Goal: Task Accomplishment & Management: Use online tool/utility

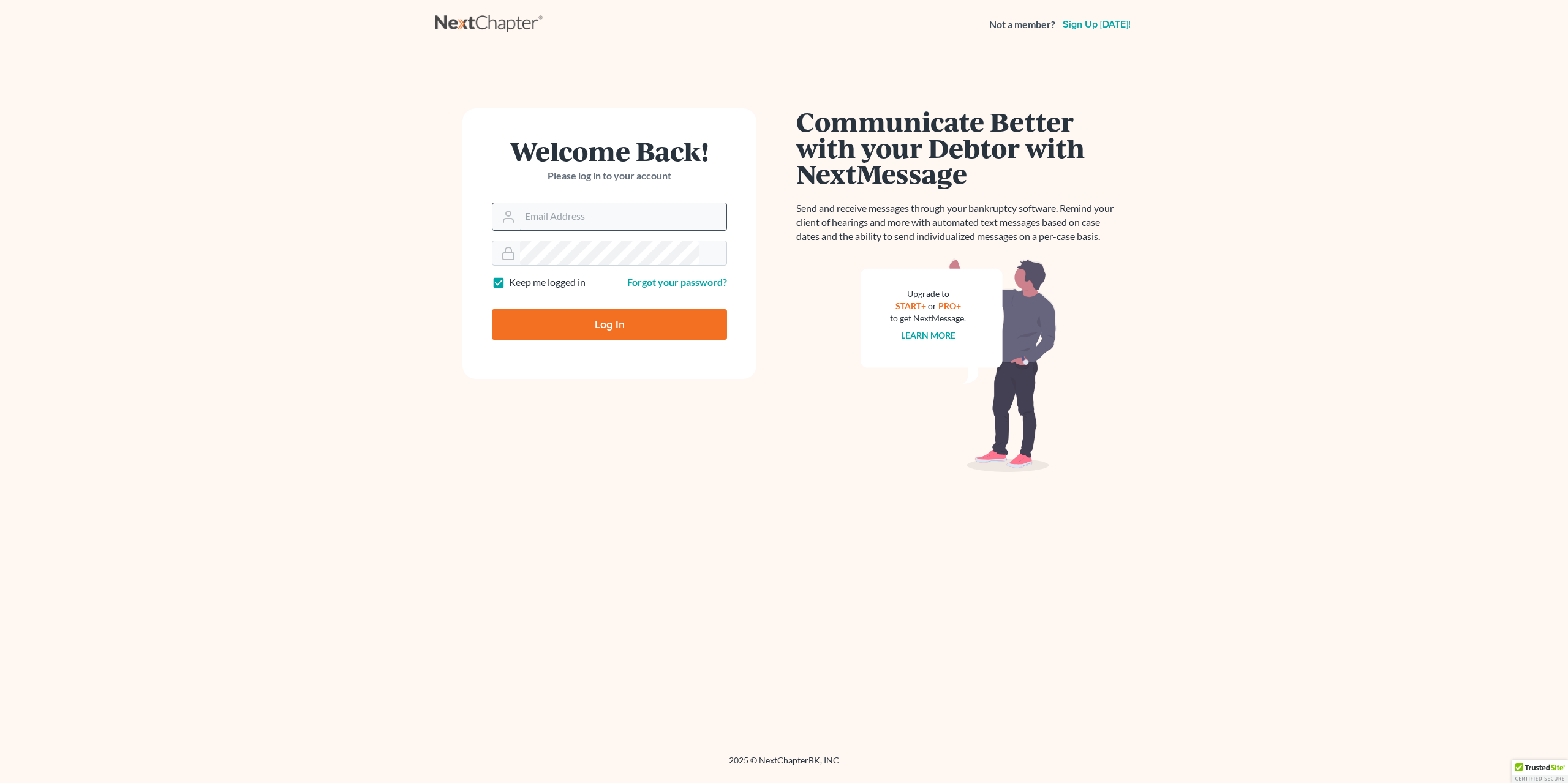
click at [565, 203] on input "Email Address" at bounding box center [623, 216] width 206 height 27
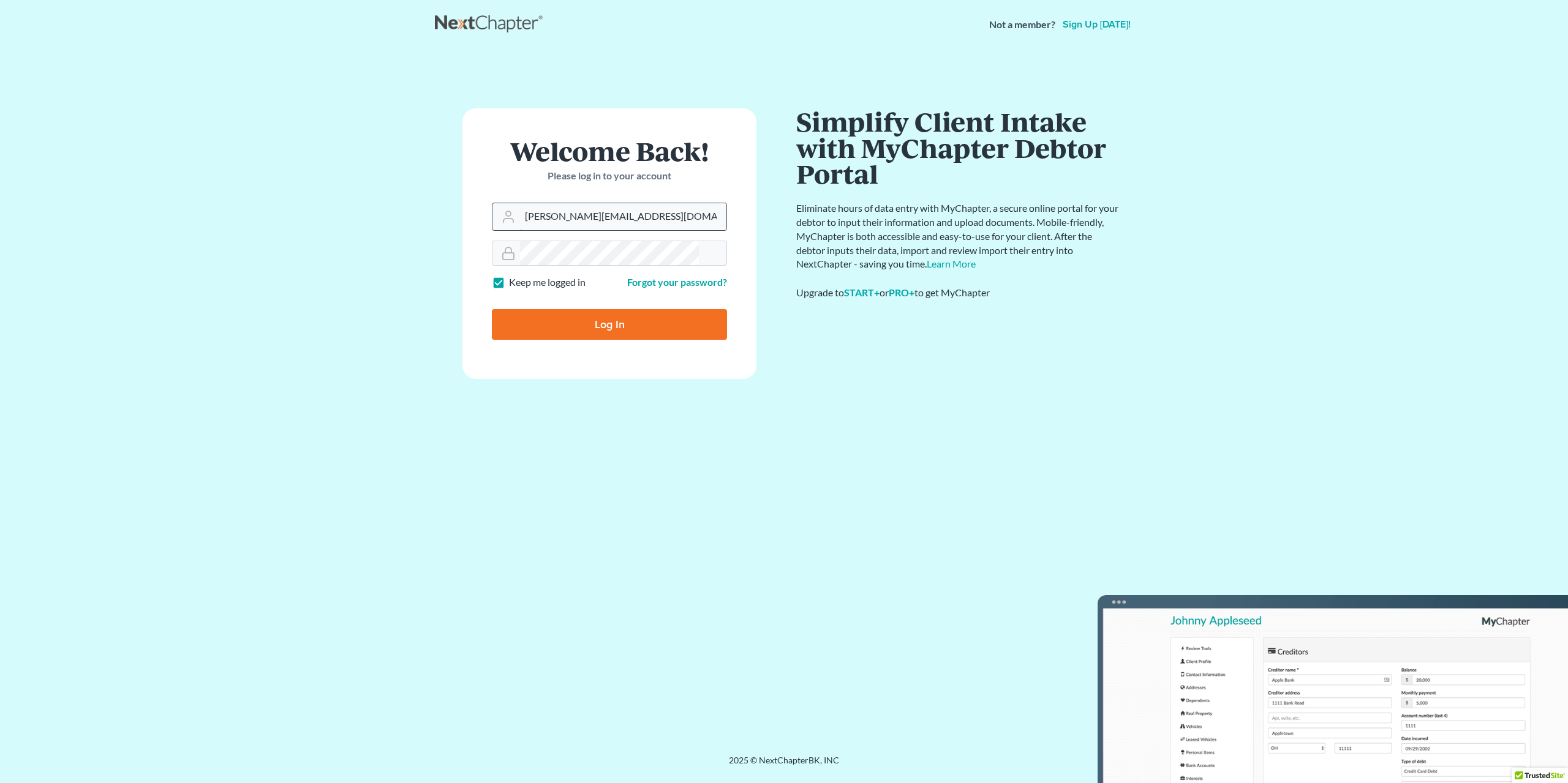
type input "geoff@groshonglaw.com"
click at [492, 309] on input "Log In" at bounding box center [609, 324] width 235 height 31
type input "Thinking..."
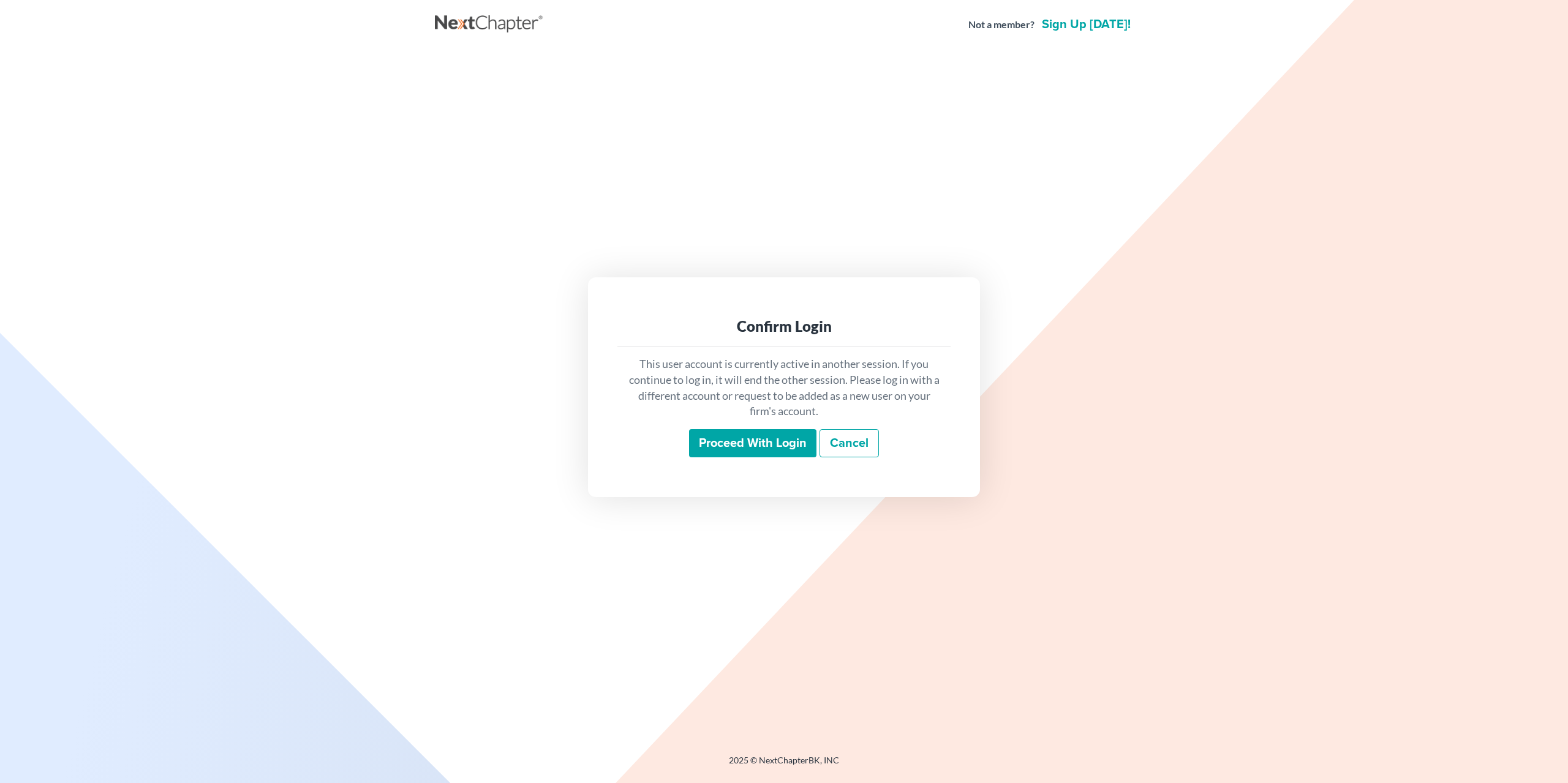
click at [768, 434] on input "Proceed with login" at bounding box center [753, 443] width 127 height 28
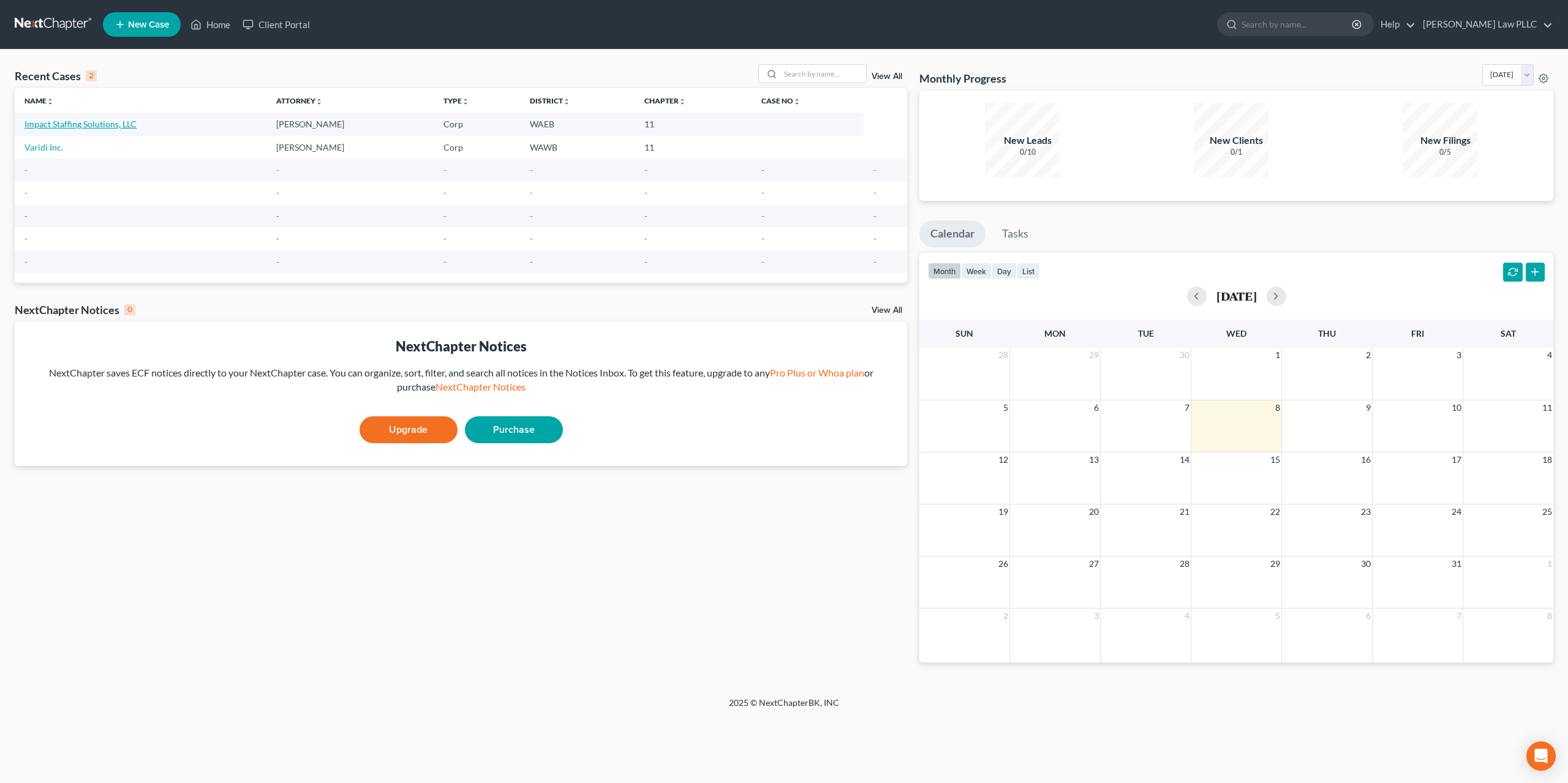
click at [98, 119] on link "Impact Staffing Solutions, LLC" at bounding box center [80, 124] width 112 height 10
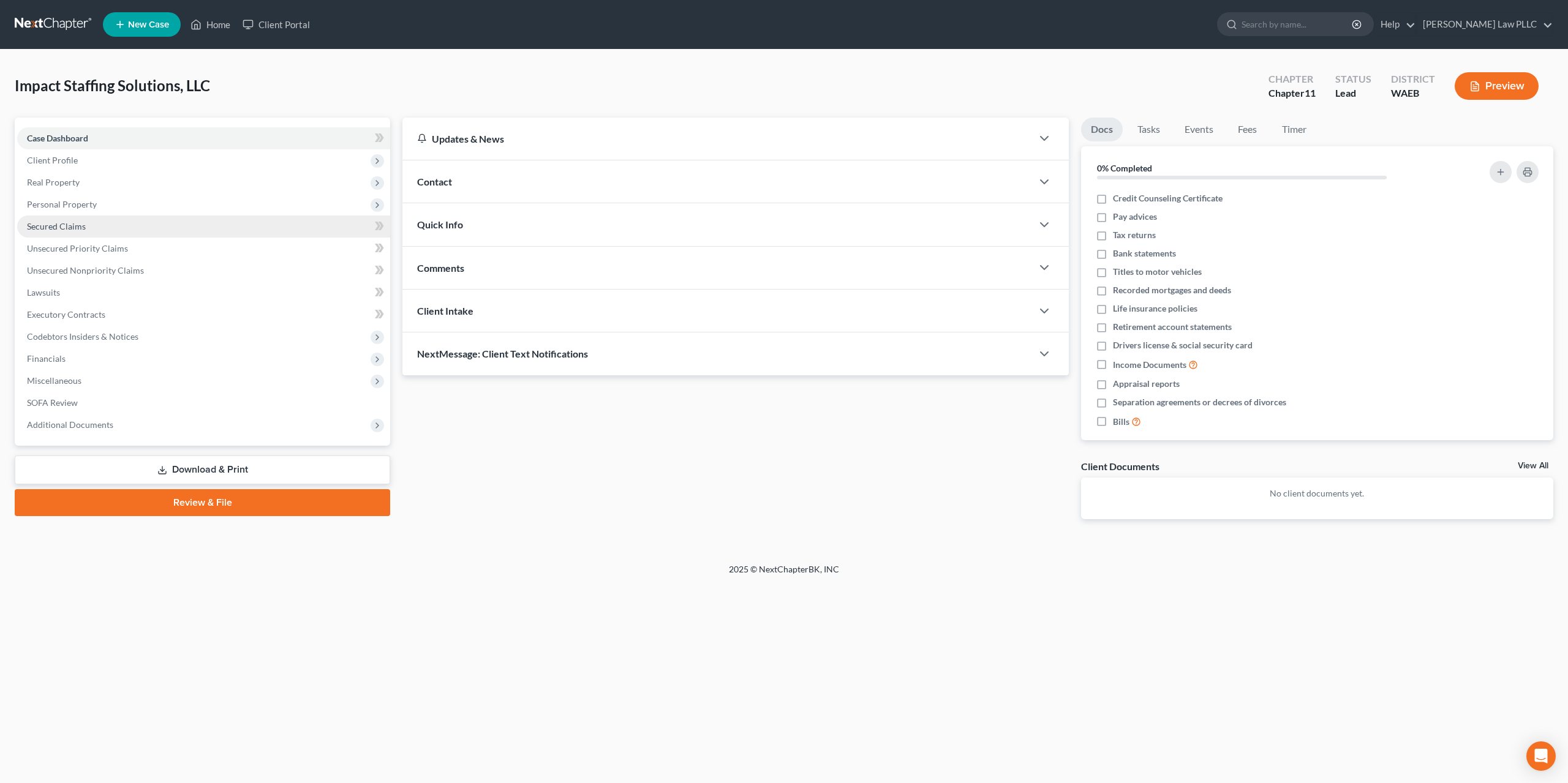
click at [72, 221] on span "Secured Claims" at bounding box center [56, 226] width 58 height 10
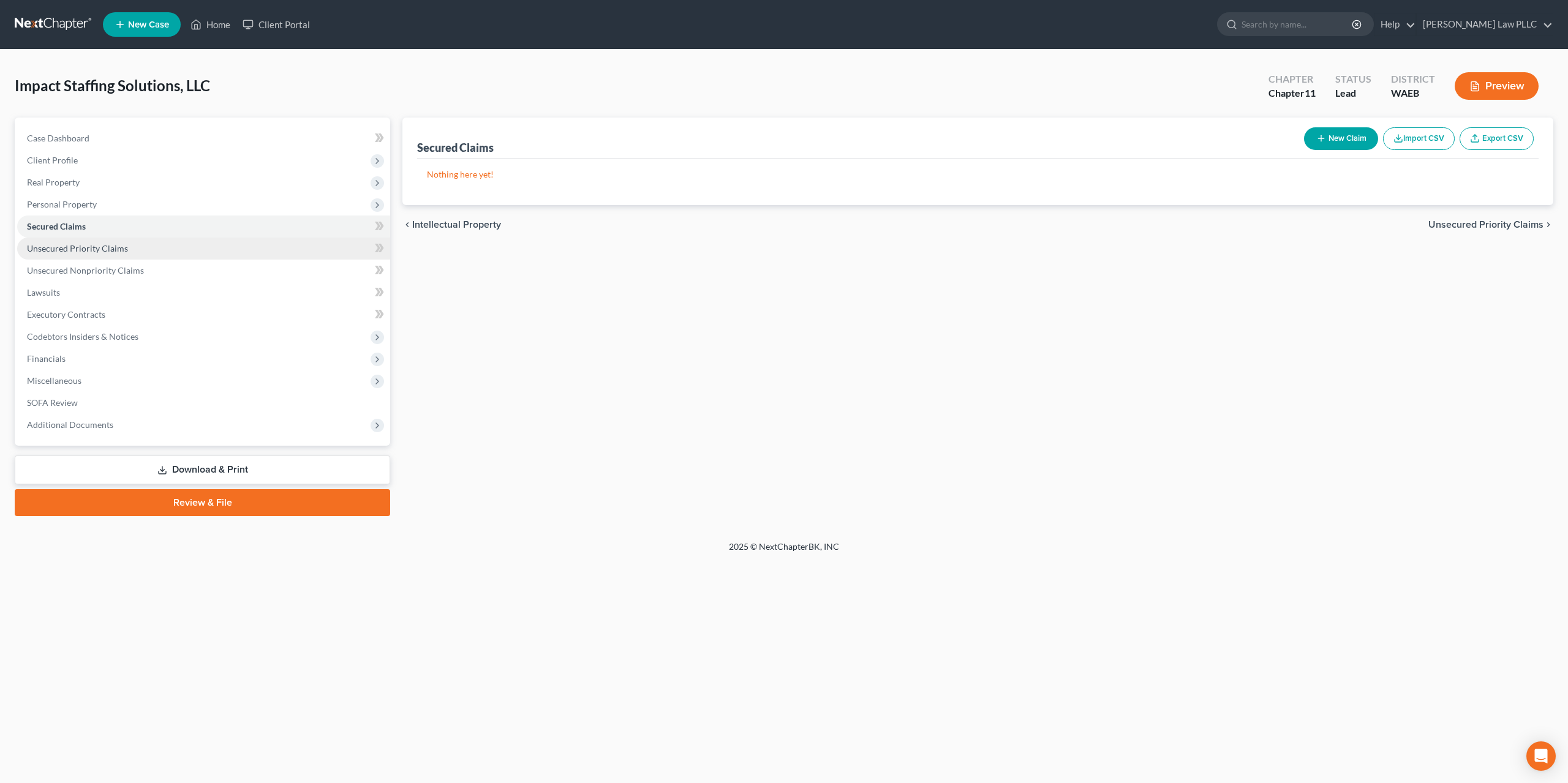
click at [74, 243] on span "Unsecured Priority Claims" at bounding box center [78, 248] width 101 height 10
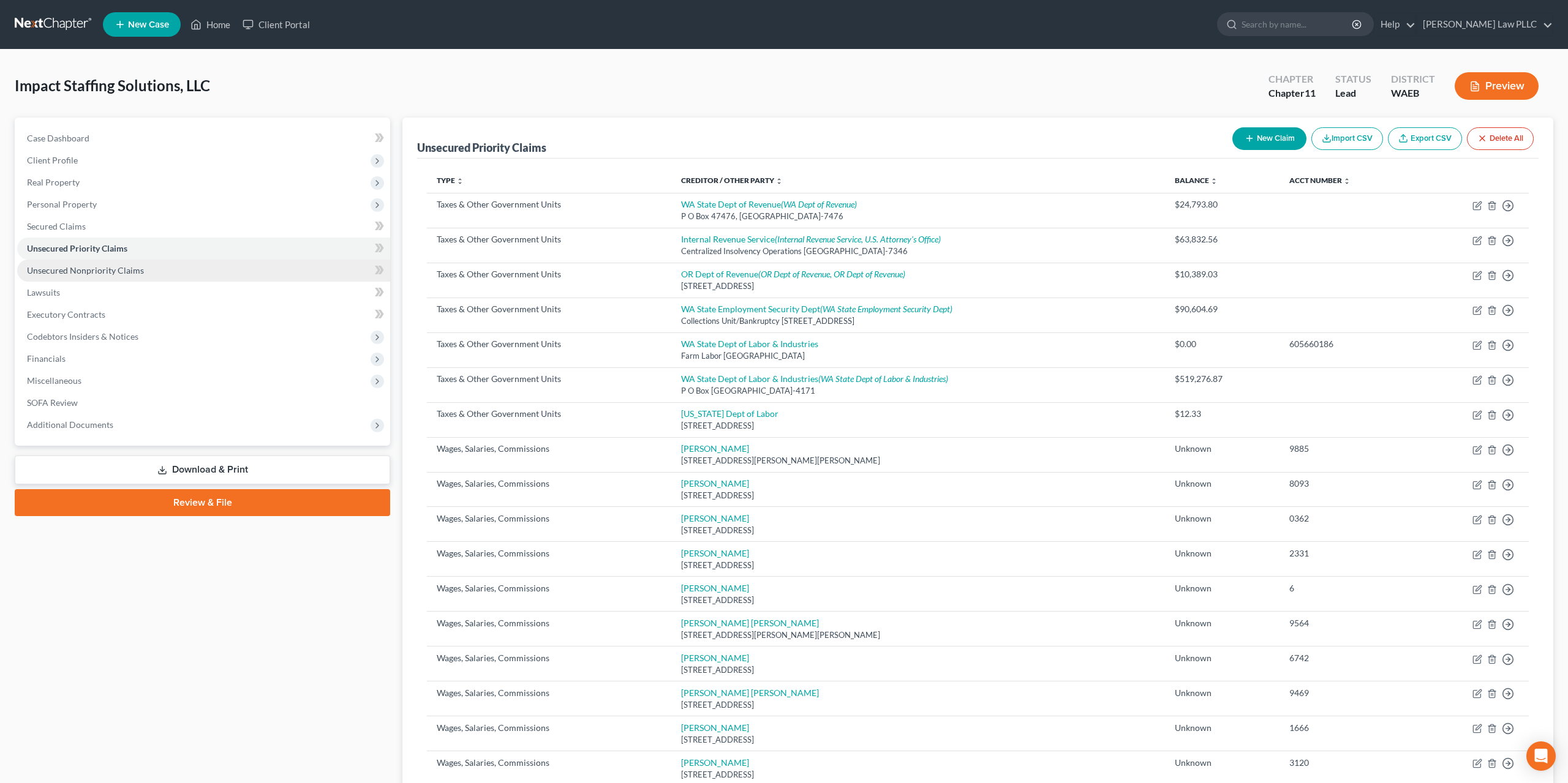
click at [71, 265] on span "Unsecured Nonpriority Claims" at bounding box center [86, 271] width 117 height 10
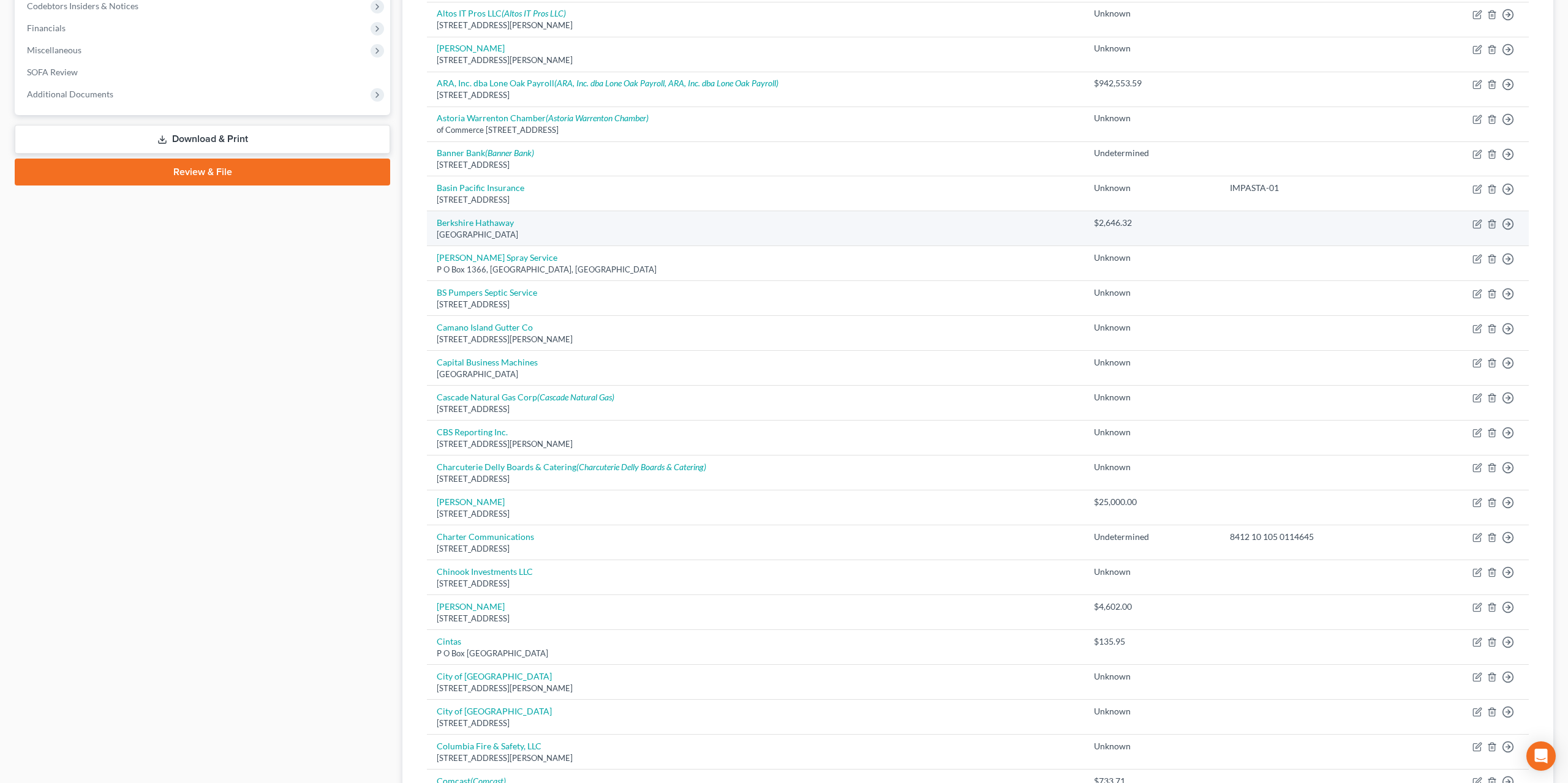
scroll to position [460, 0]
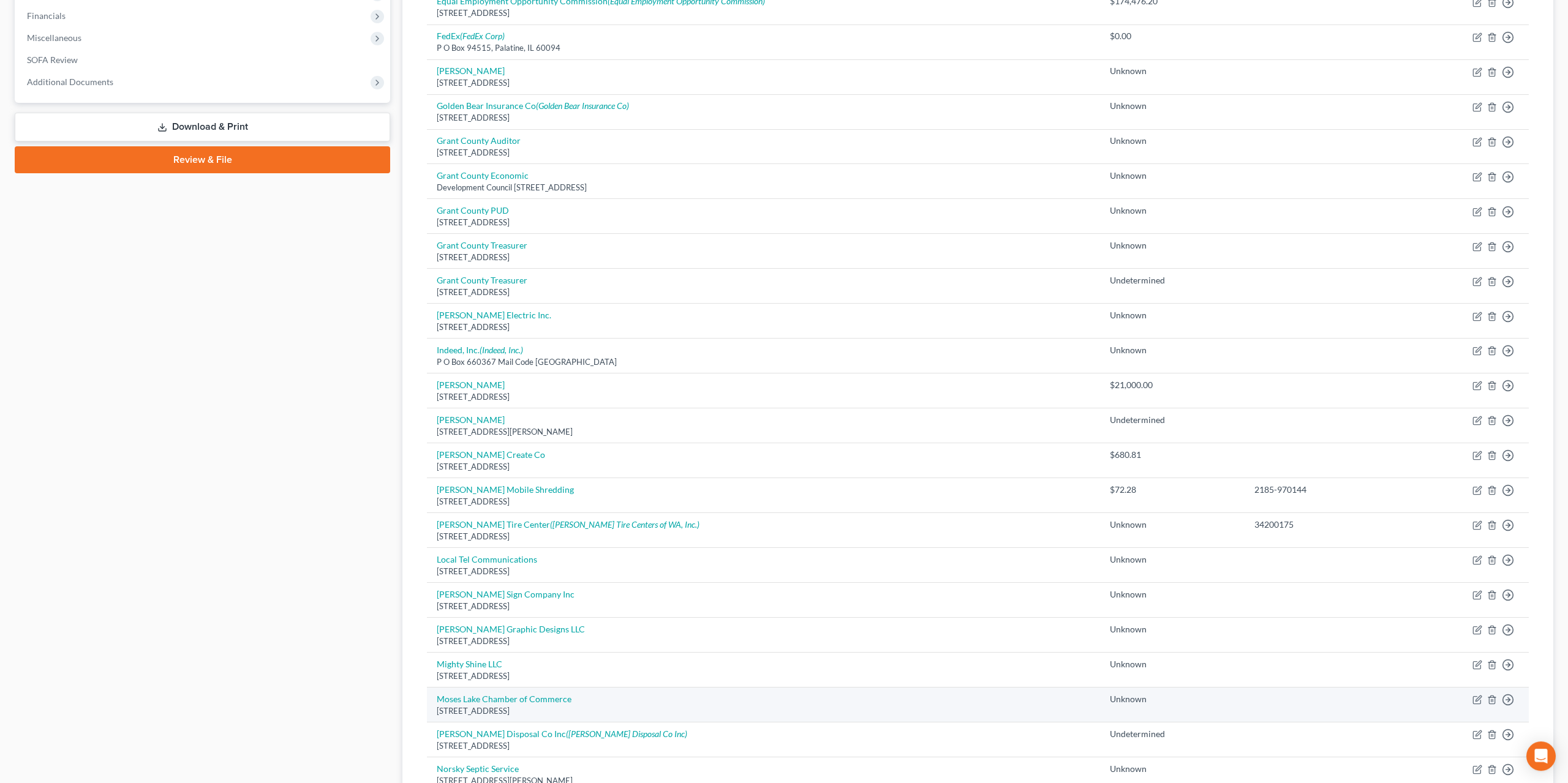
scroll to position [386, 0]
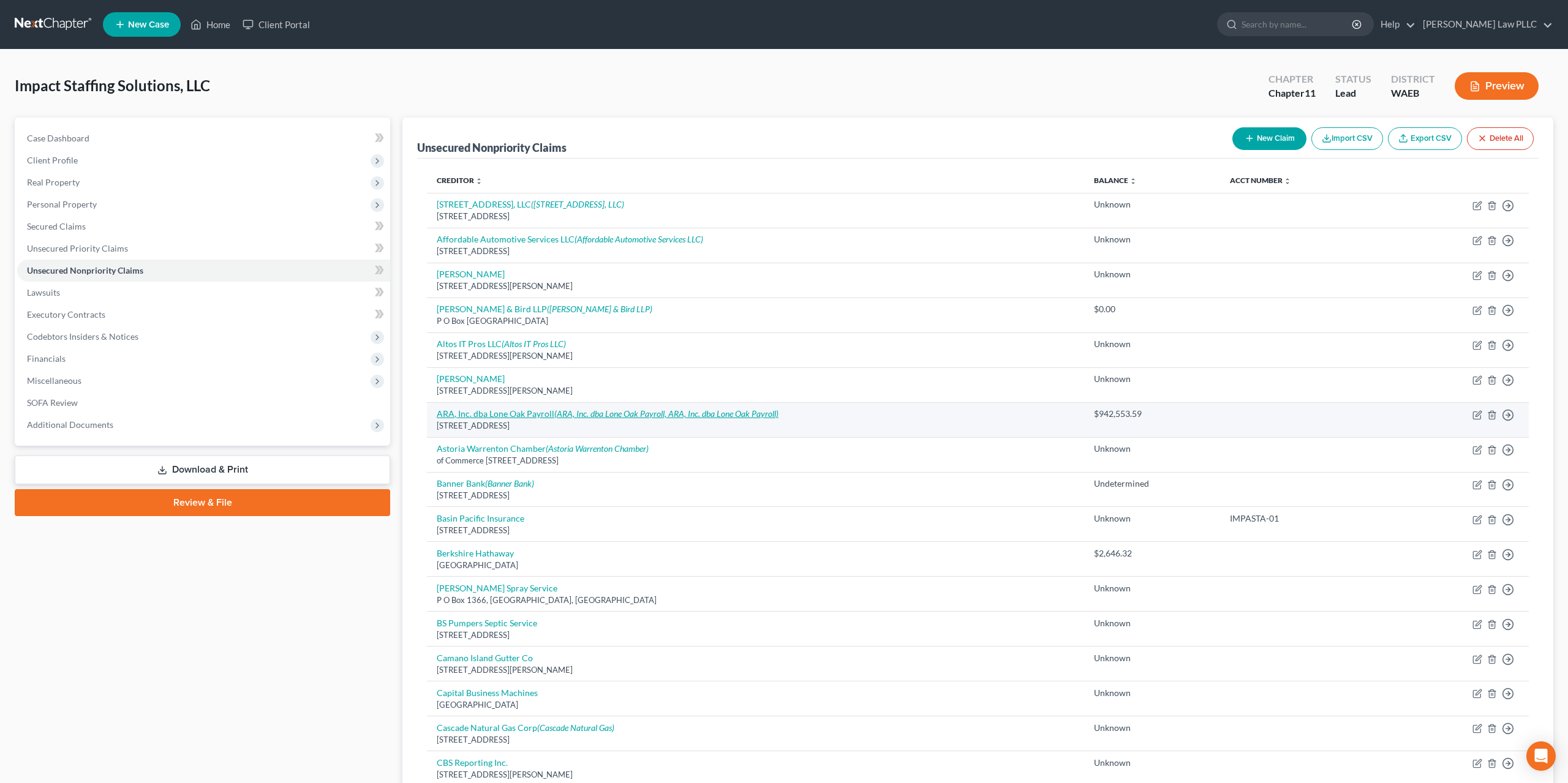
click at [524, 409] on link "ARA, Inc. dba Lone Oak Payroll (ARA, Inc. dba Lone Oak Payroll, ARA, Inc. dba L…" at bounding box center [607, 414] width 341 height 10
select select "24"
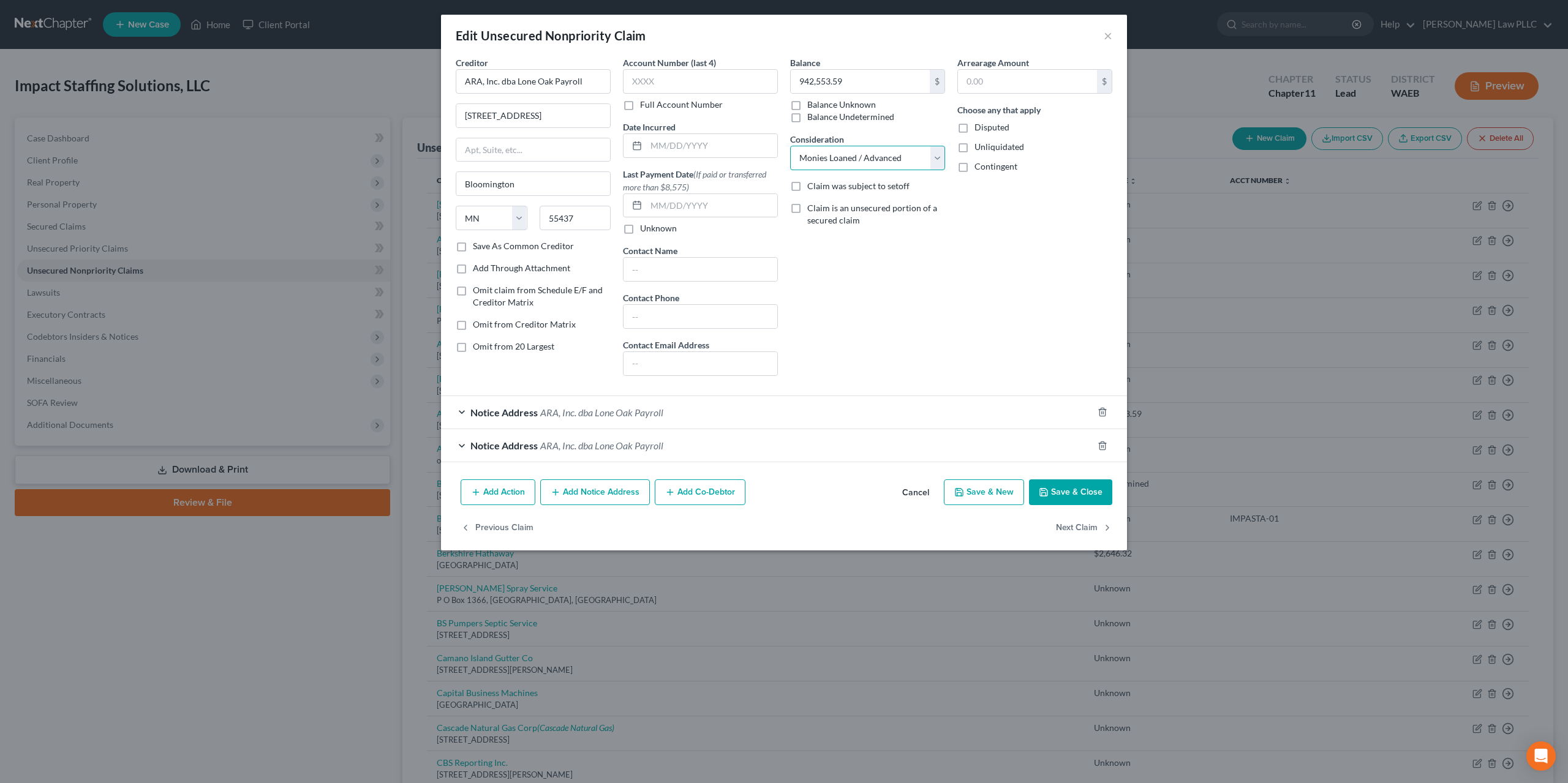
click at [790, 146] on select "Select Cable / Satellite Services Collection Agency Credit Card Debt Debt Couns…" at bounding box center [867, 158] width 155 height 24
select select "11"
click option "Other" at bounding box center [0, 0] width 0 height 0
click at [832, 194] on input "text" at bounding box center [868, 205] width 154 height 24
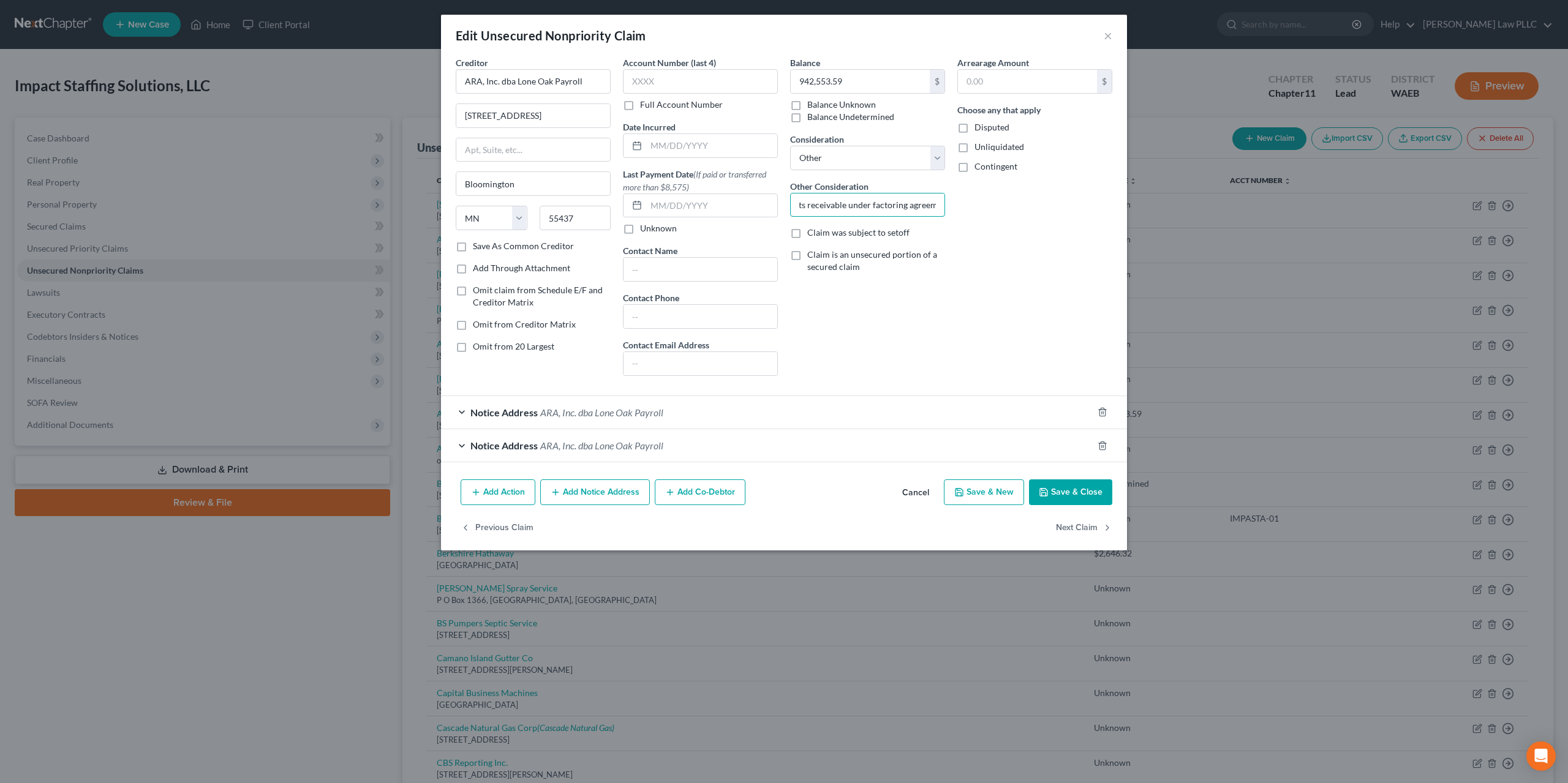
type input "Purchase of accounts receivable under factoring agreement"
click at [1031, 479] on button "Save & Close" at bounding box center [1070, 491] width 83 height 25
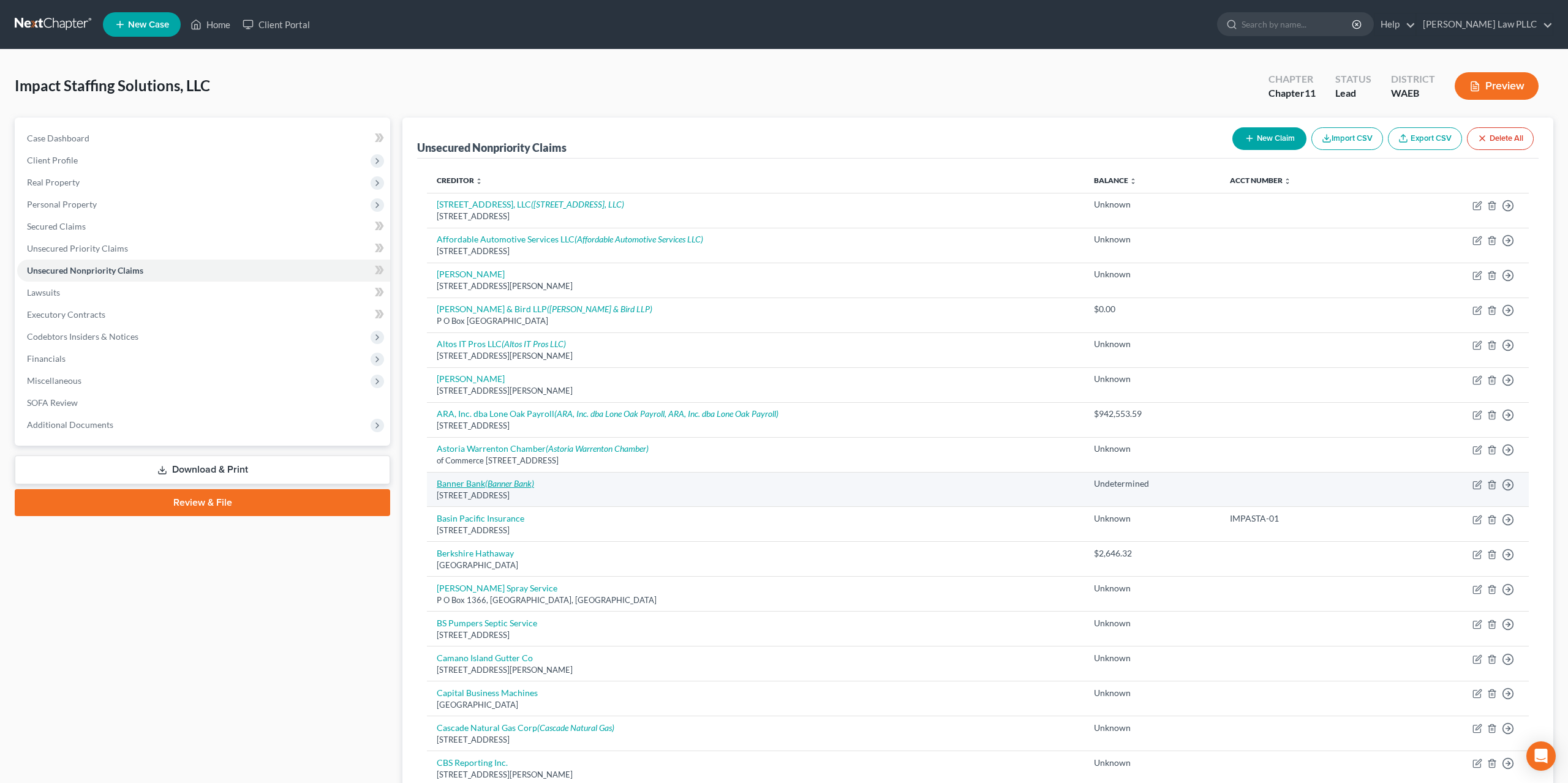
click at [467, 478] on link "Banner Bank (Banner Bank)" at bounding box center [485, 484] width 98 height 10
select select "50"
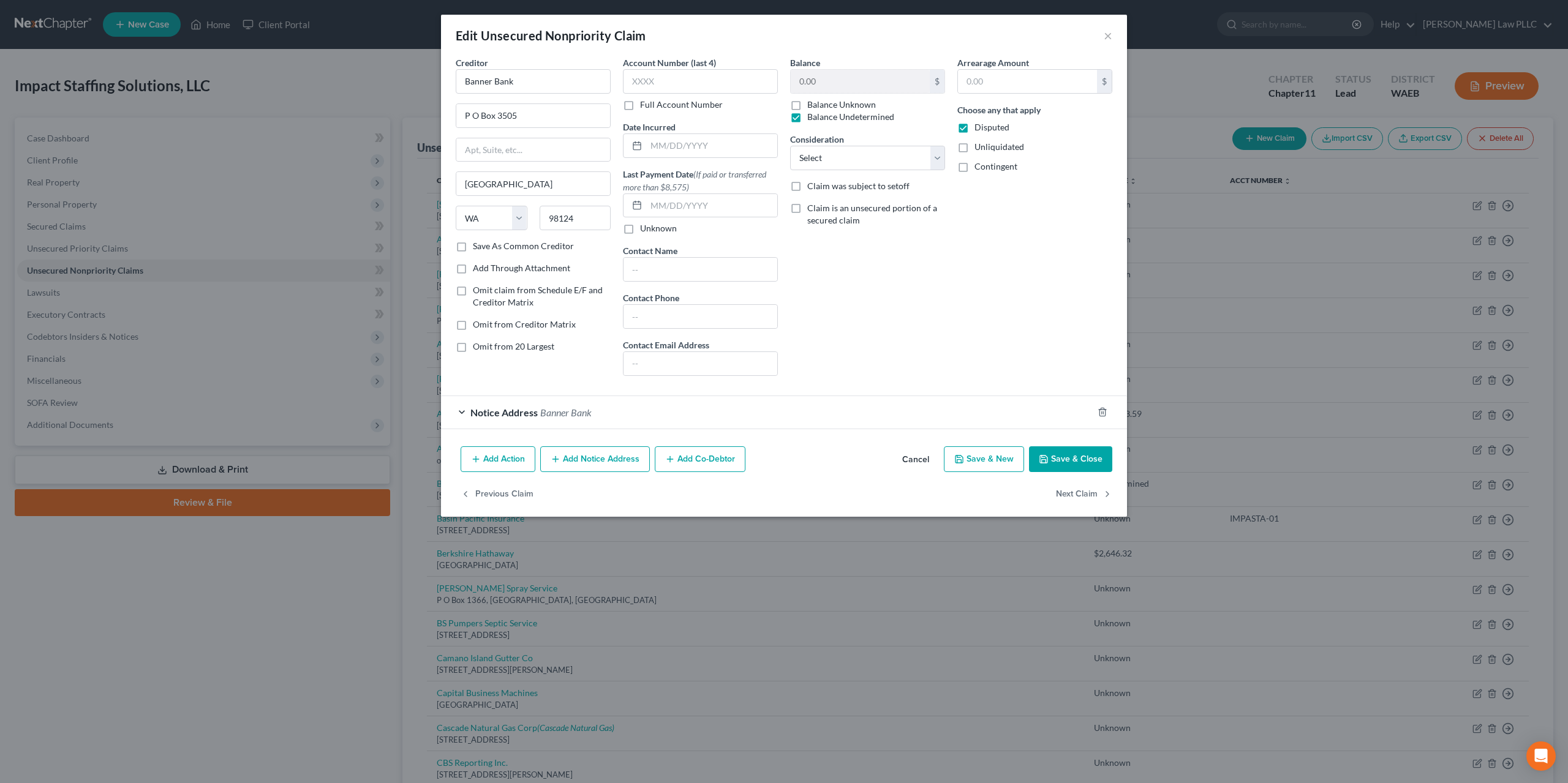
click at [499, 396] on div "Notice Address Banner Bank" at bounding box center [767, 412] width 651 height 32
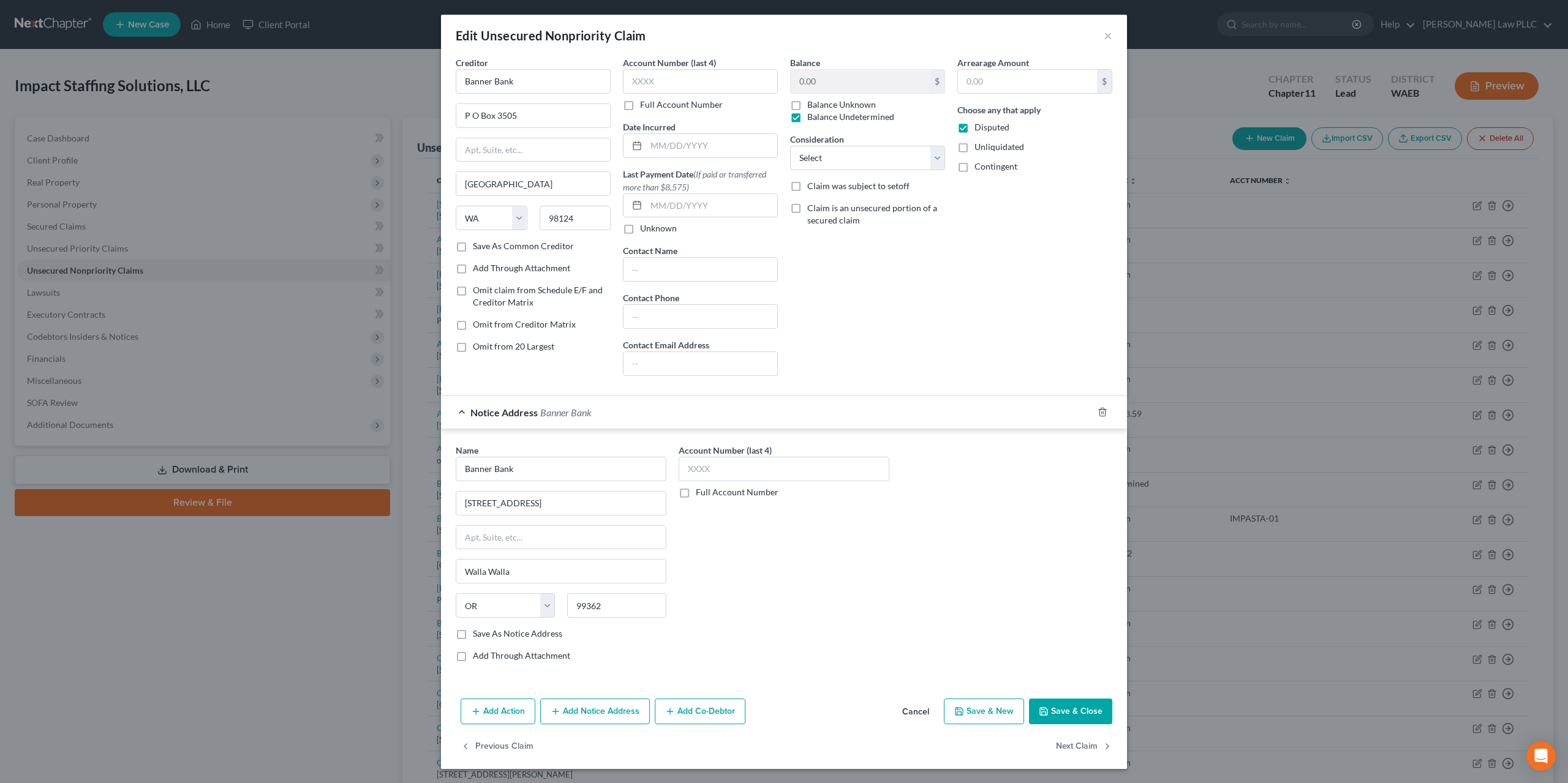
click at [502, 628] on label "Save As Notice Address" at bounding box center [518, 634] width 89 height 12
click at [485, 628] on input "Save As Notice Address" at bounding box center [481, 631] width 8 height 8
click at [1035, 698] on button "Save & Close" at bounding box center [1070, 711] width 83 height 25
checkbox input "false"
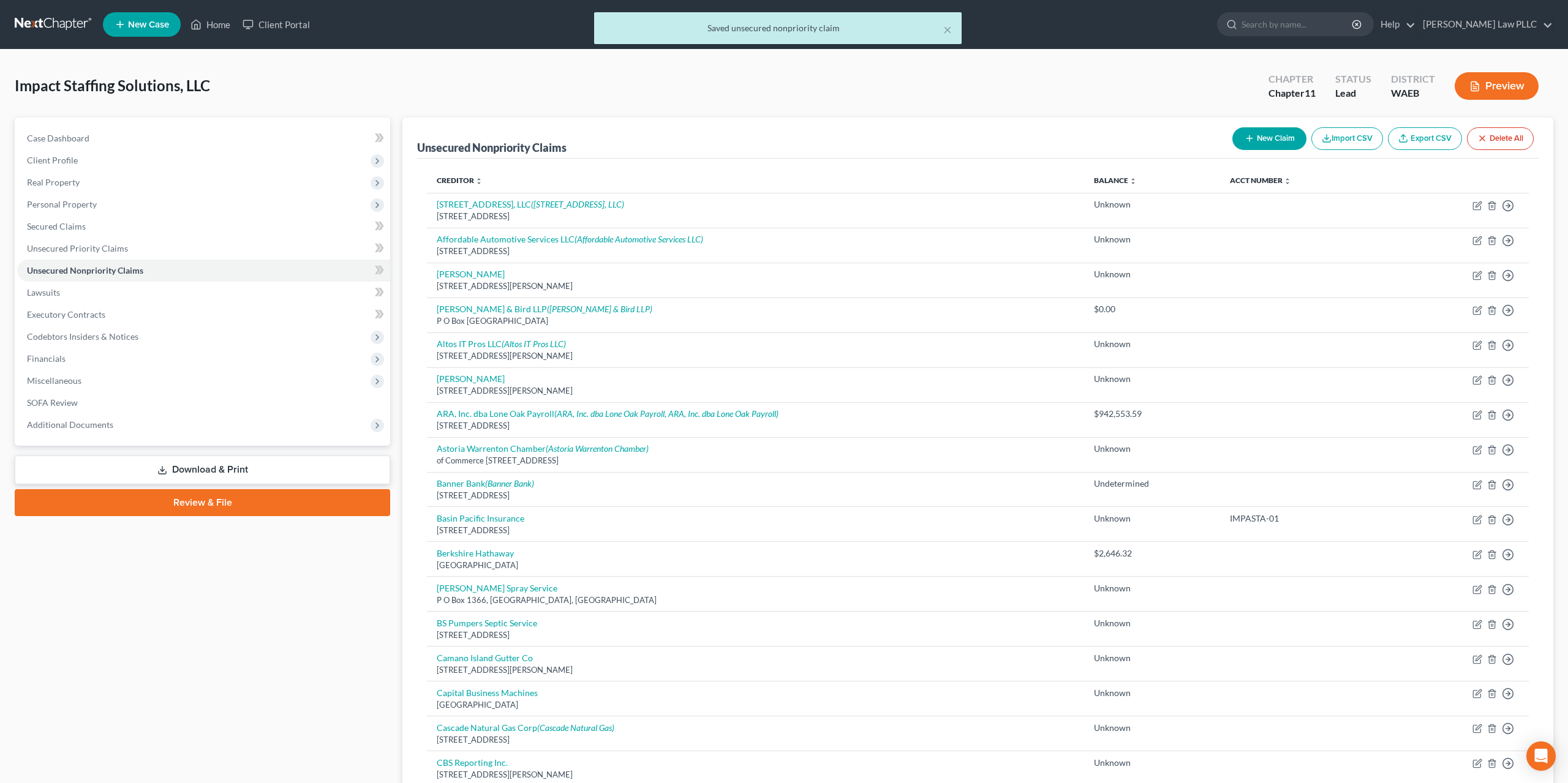
click at [1548, 22] on div "× Saved unsecured nonpriority claim" at bounding box center [778, 31] width 1568 height 38
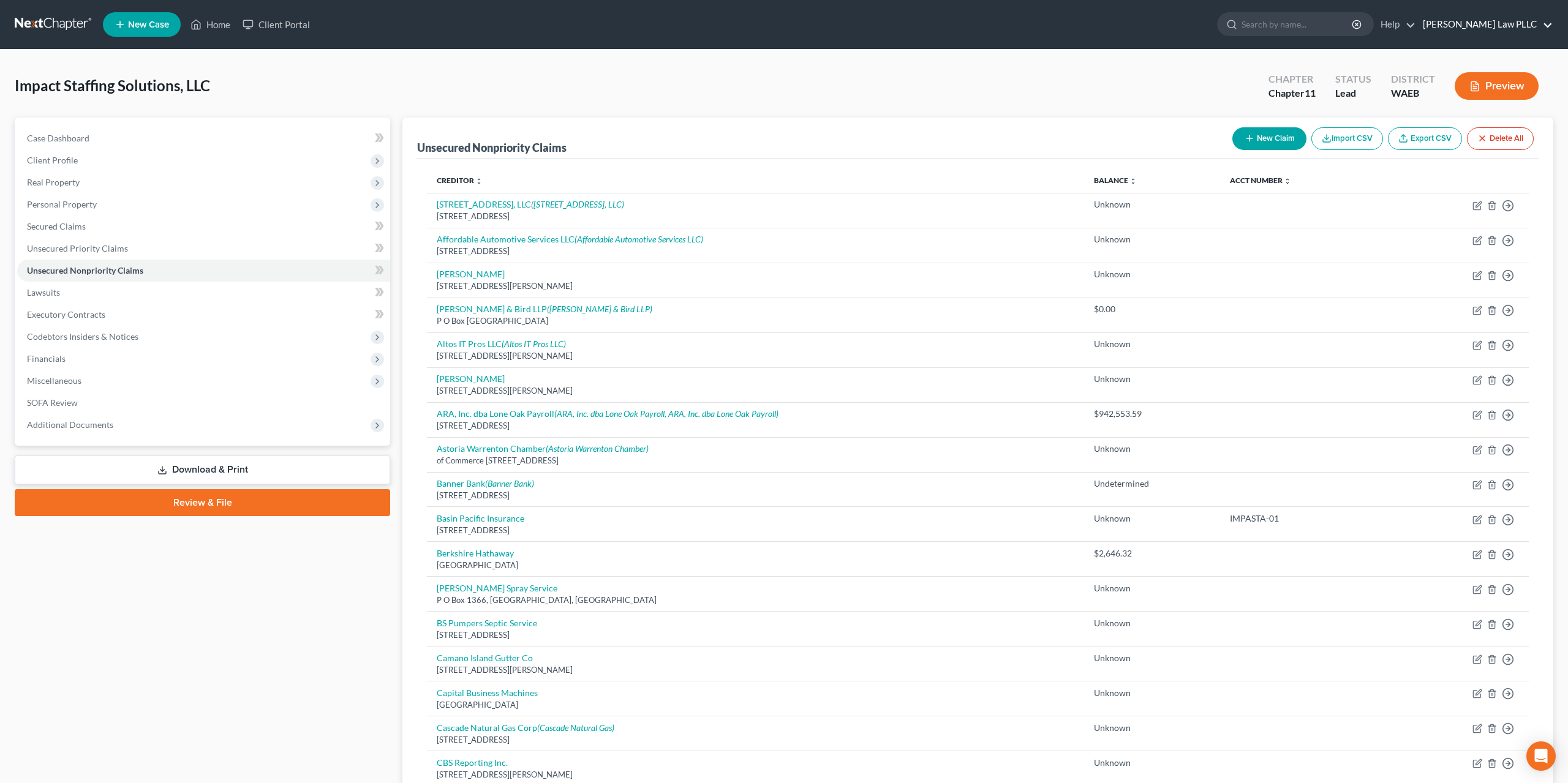
click at [1503, 24] on link "Groshong Law PLLC" at bounding box center [1485, 24] width 136 height 22
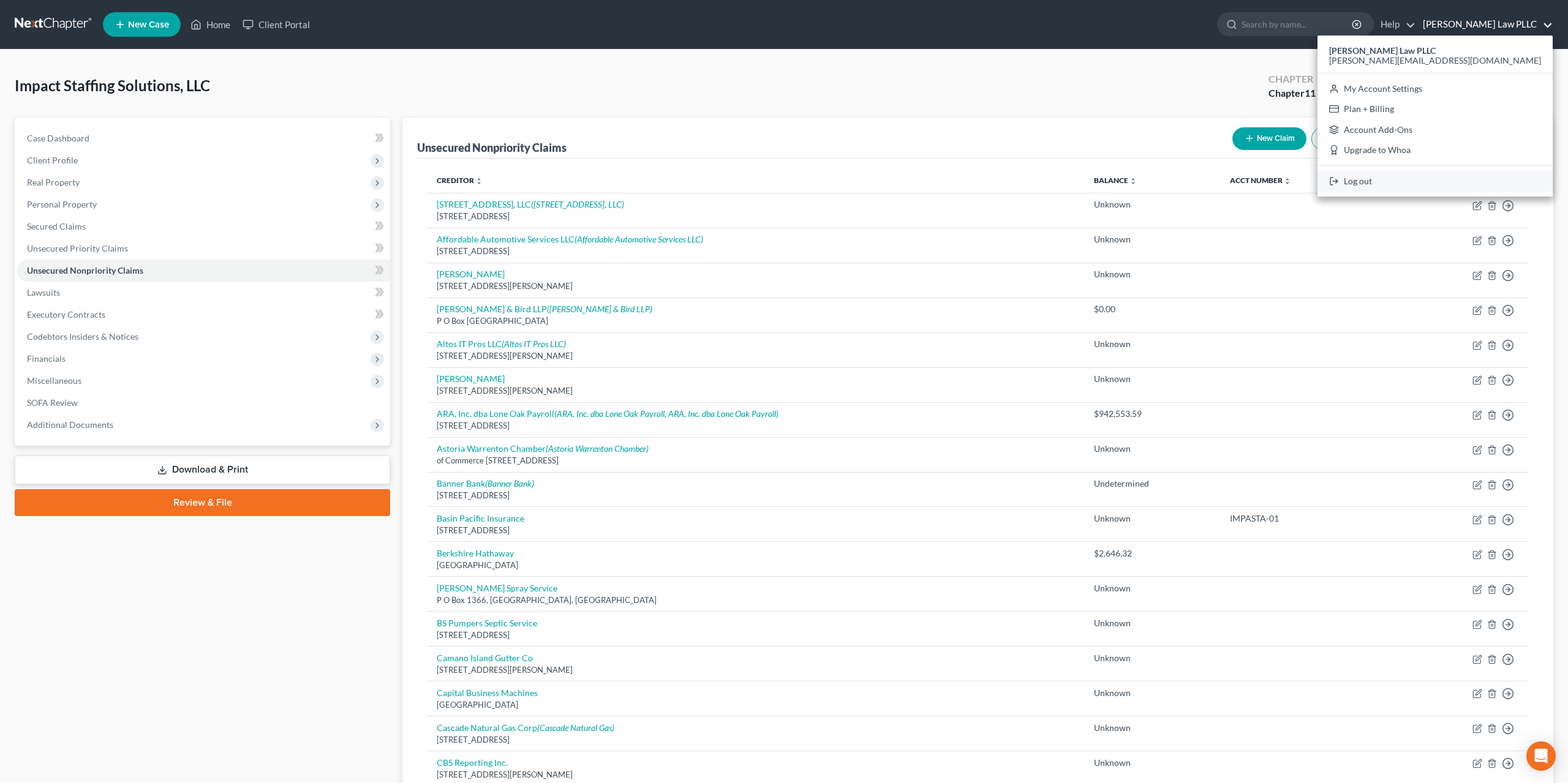
click at [1492, 171] on link "Log out" at bounding box center [1434, 182] width 235 height 21
